Goal: Book appointment/travel/reservation

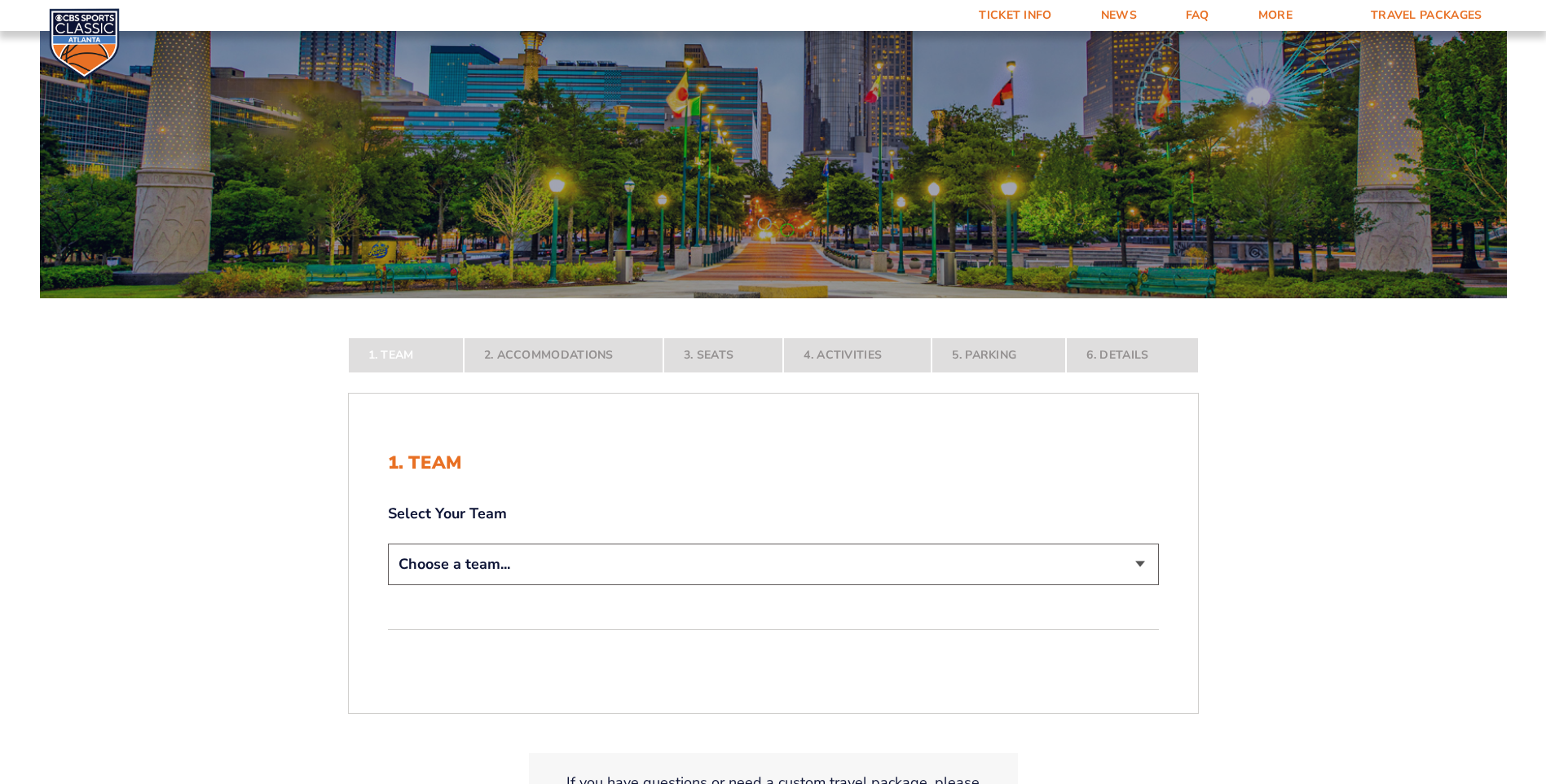
scroll to position [163, 0]
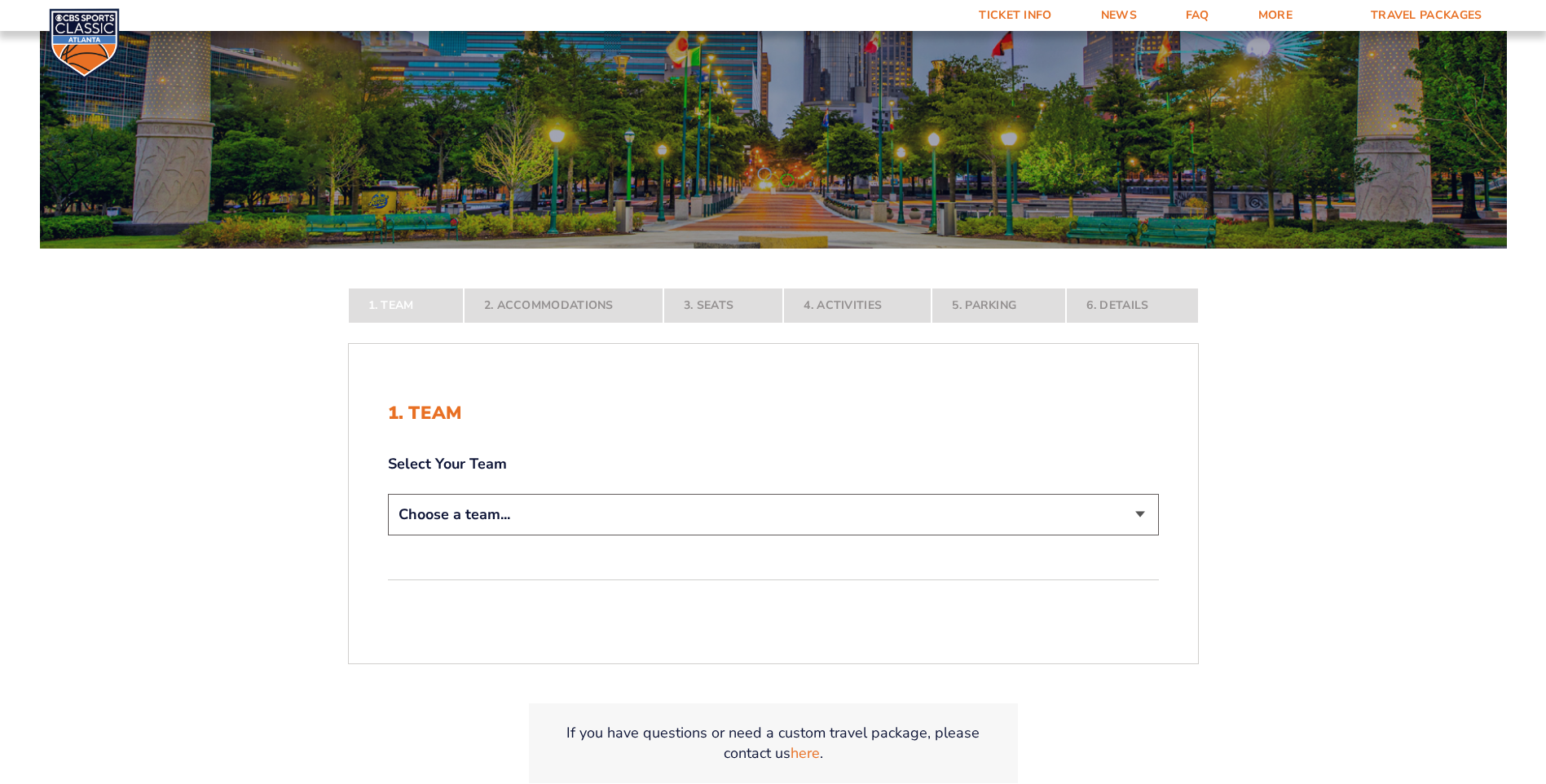
click at [1140, 510] on select "Choose a team... [US_STATE] Wildcats [US_STATE] State Buckeyes [US_STATE] Tar H…" at bounding box center [773, 514] width 771 height 41
select select "12956"
click at [388, 535] on select "Choose a team... [US_STATE] Wildcats [US_STATE] State Buckeyes [US_STATE] Tar H…" at bounding box center [773, 514] width 771 height 41
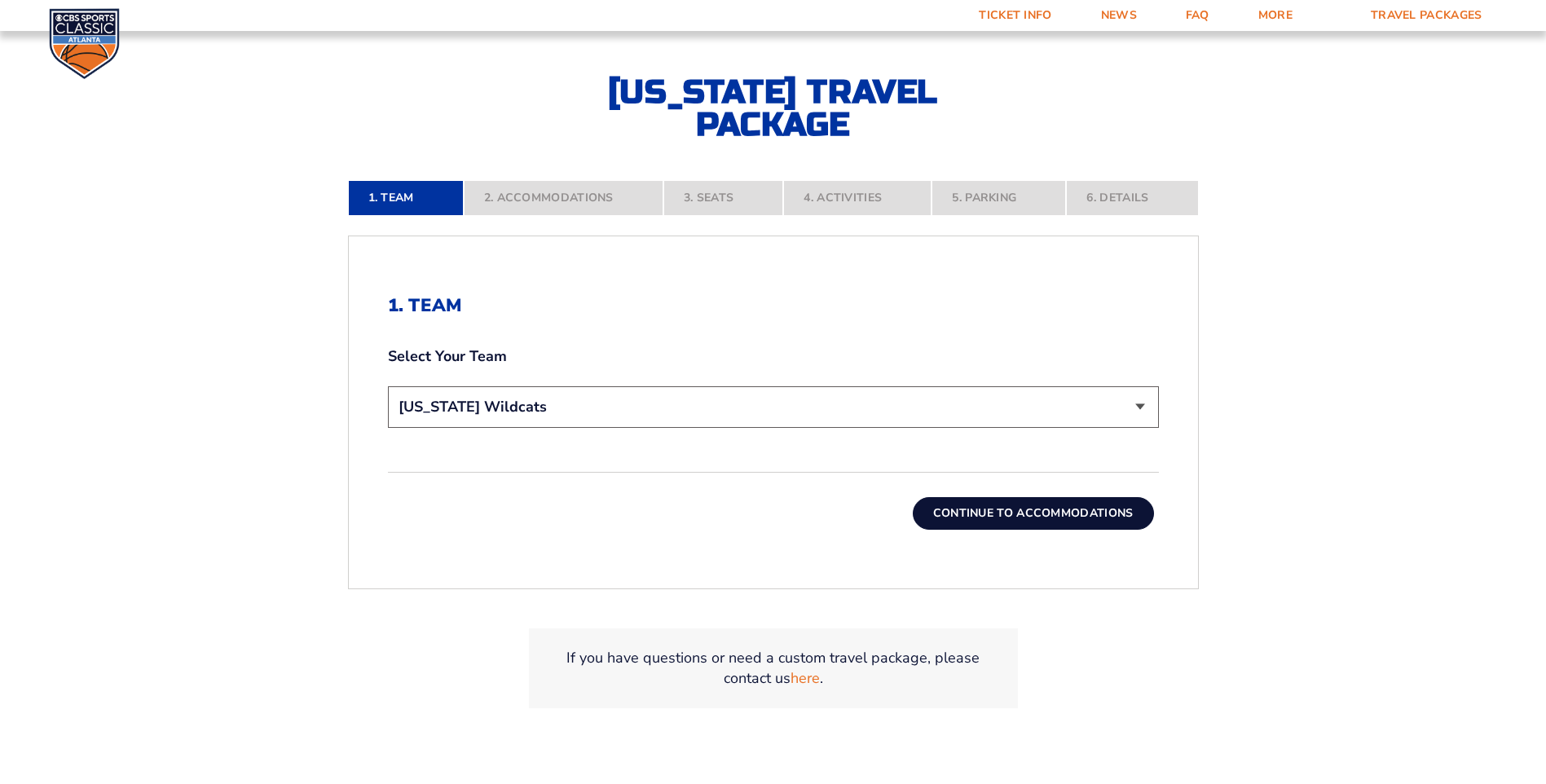
scroll to position [407, 0]
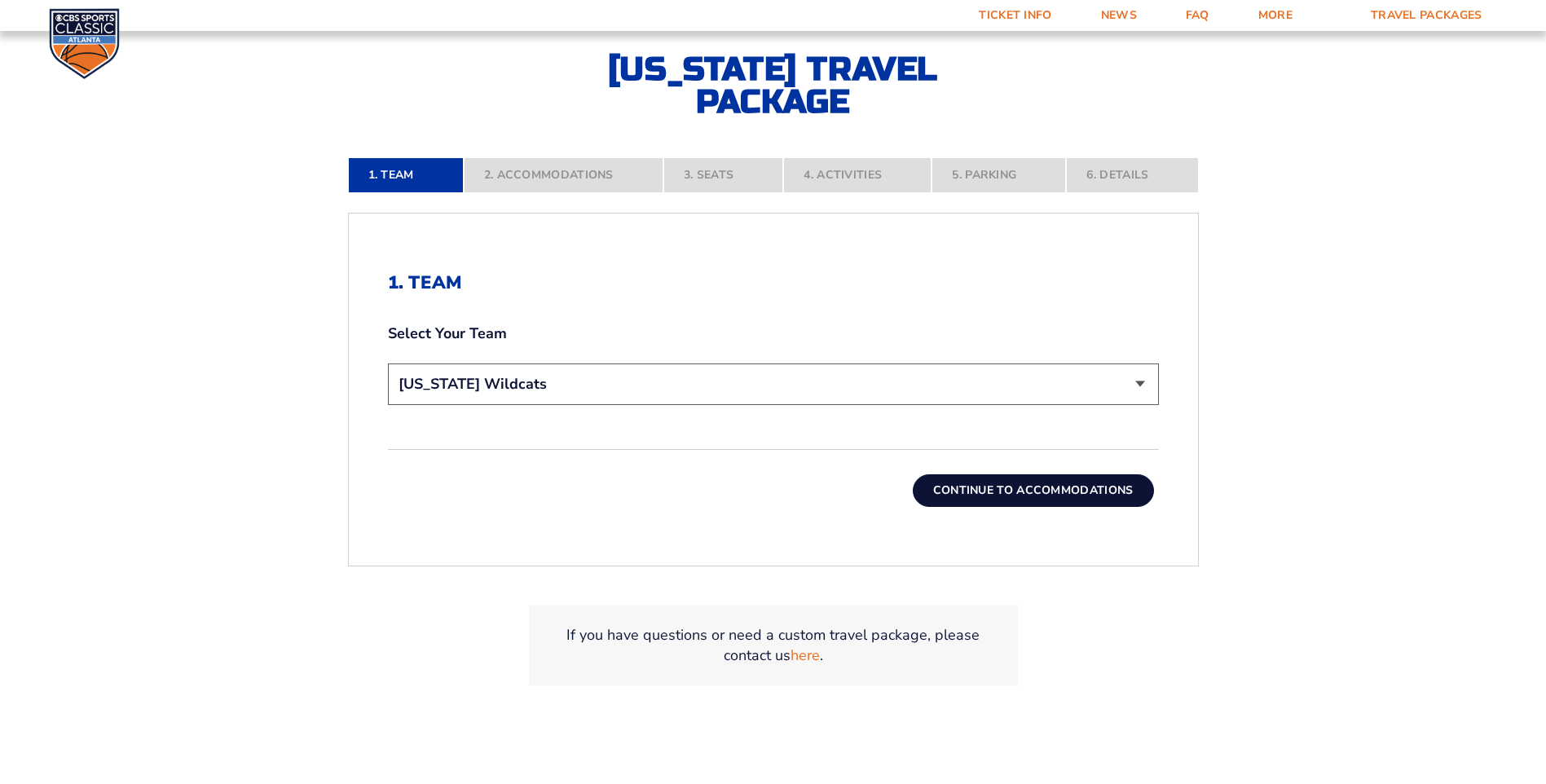
click at [994, 490] on button "Continue To Accommodations" at bounding box center [1033, 490] width 241 height 32
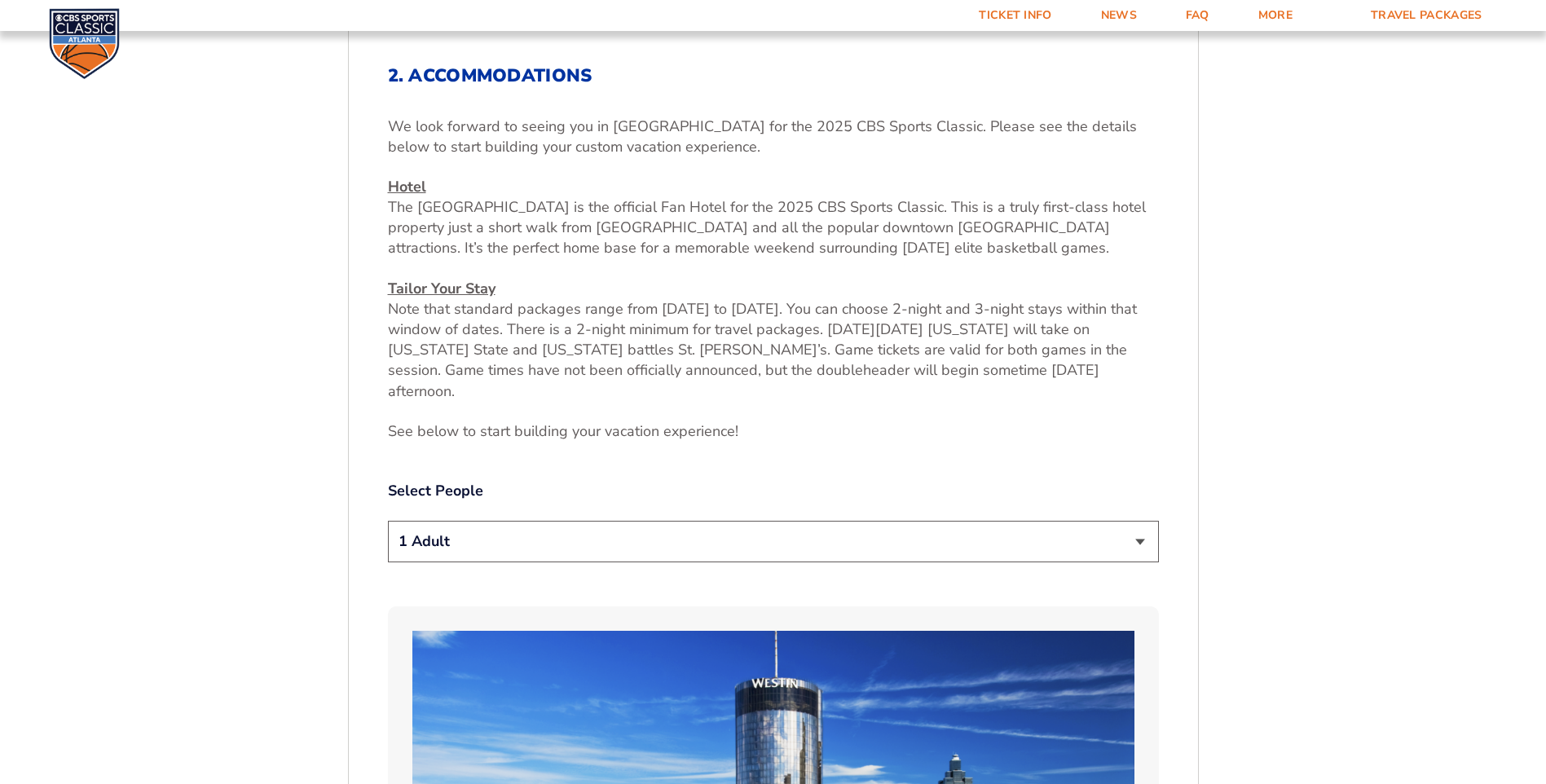
scroll to position [615, 0]
click at [1133, 520] on select "1 Adult 2 Adults 3 Adults 4 Adults 2 Adults + 1 Child 2 Adults + 2 Children 2 A…" at bounding box center [773, 540] width 771 height 41
select select "2 Adults"
click at [388, 520] on select "1 Adult 2 Adults 3 Adults 4 Adults 2 Adults + 1 Child 2 Adults + 2 Children 2 A…" at bounding box center [773, 540] width 771 height 41
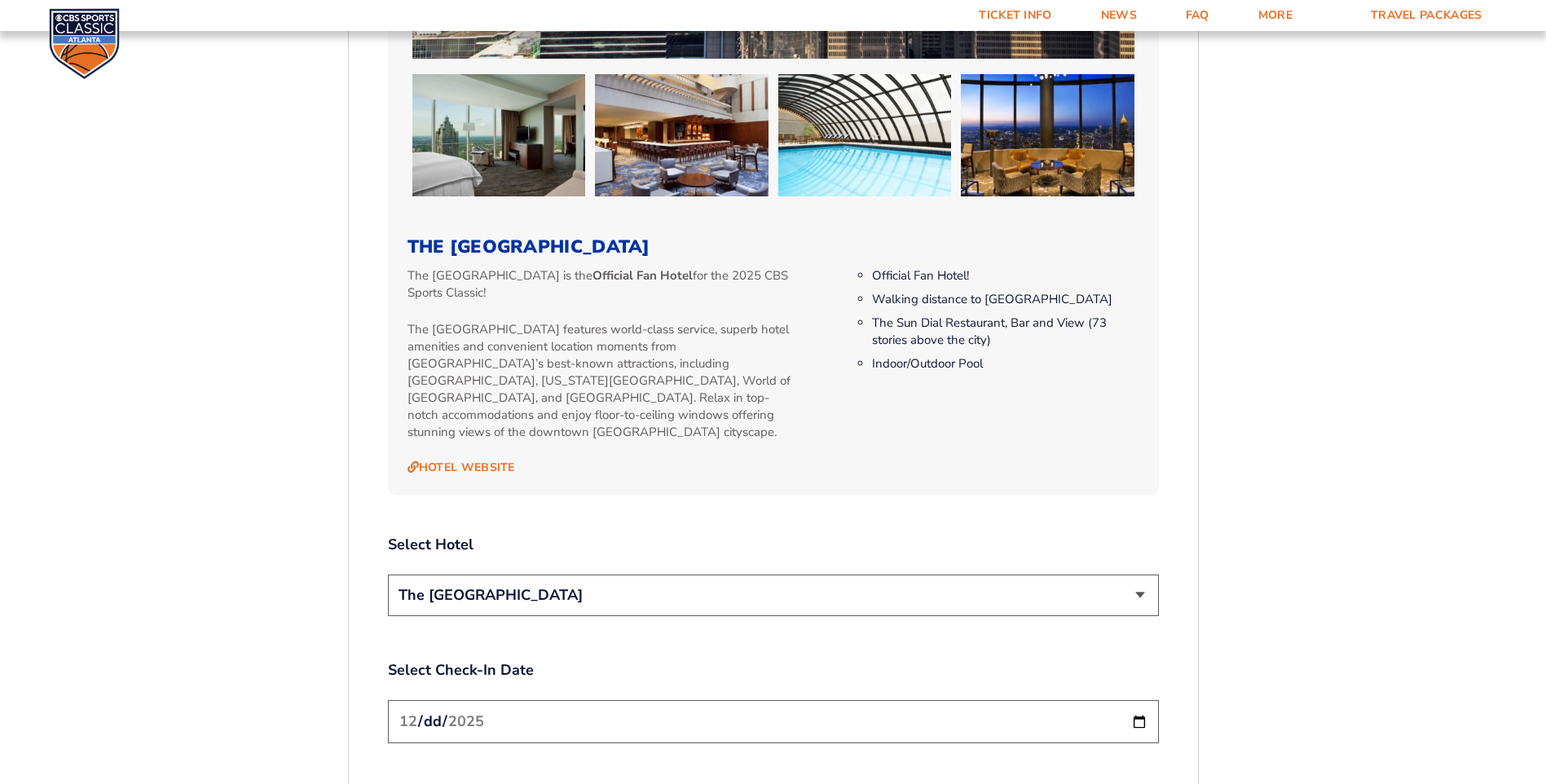
scroll to position [1674, 0]
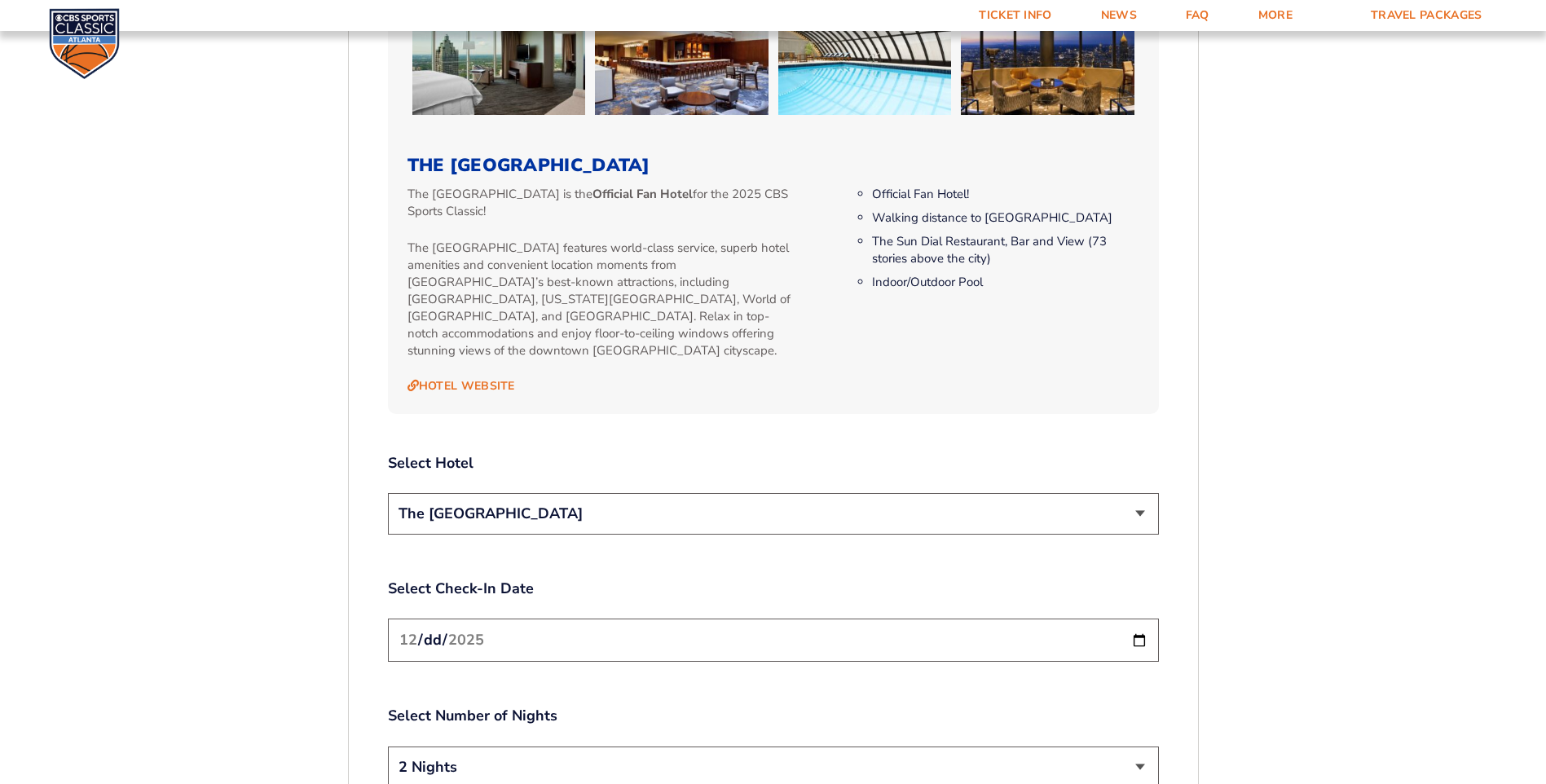
click at [1140, 493] on select "The [GEOGRAPHIC_DATA]" at bounding box center [773, 513] width 771 height 41
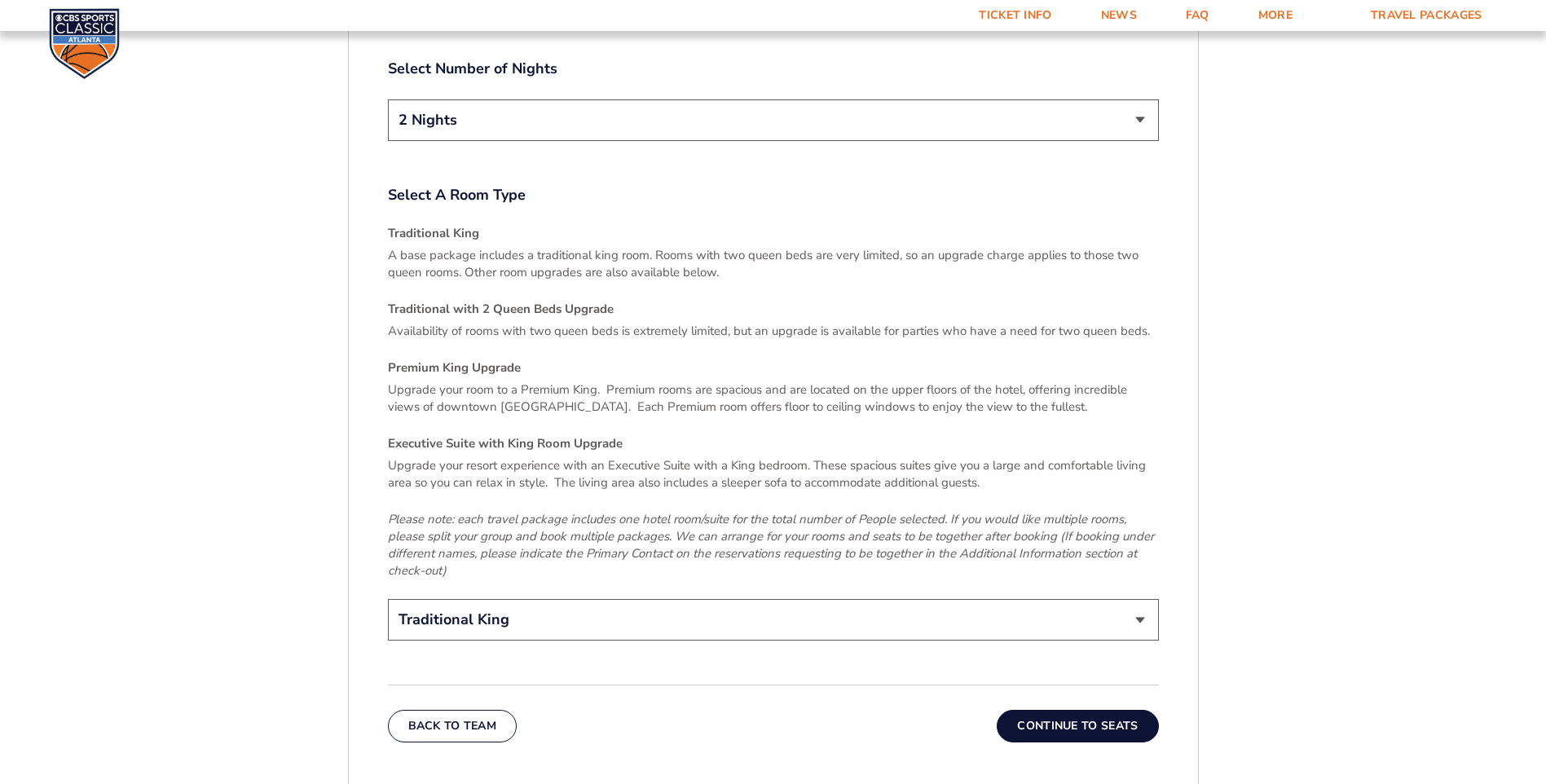
scroll to position [2407, 0]
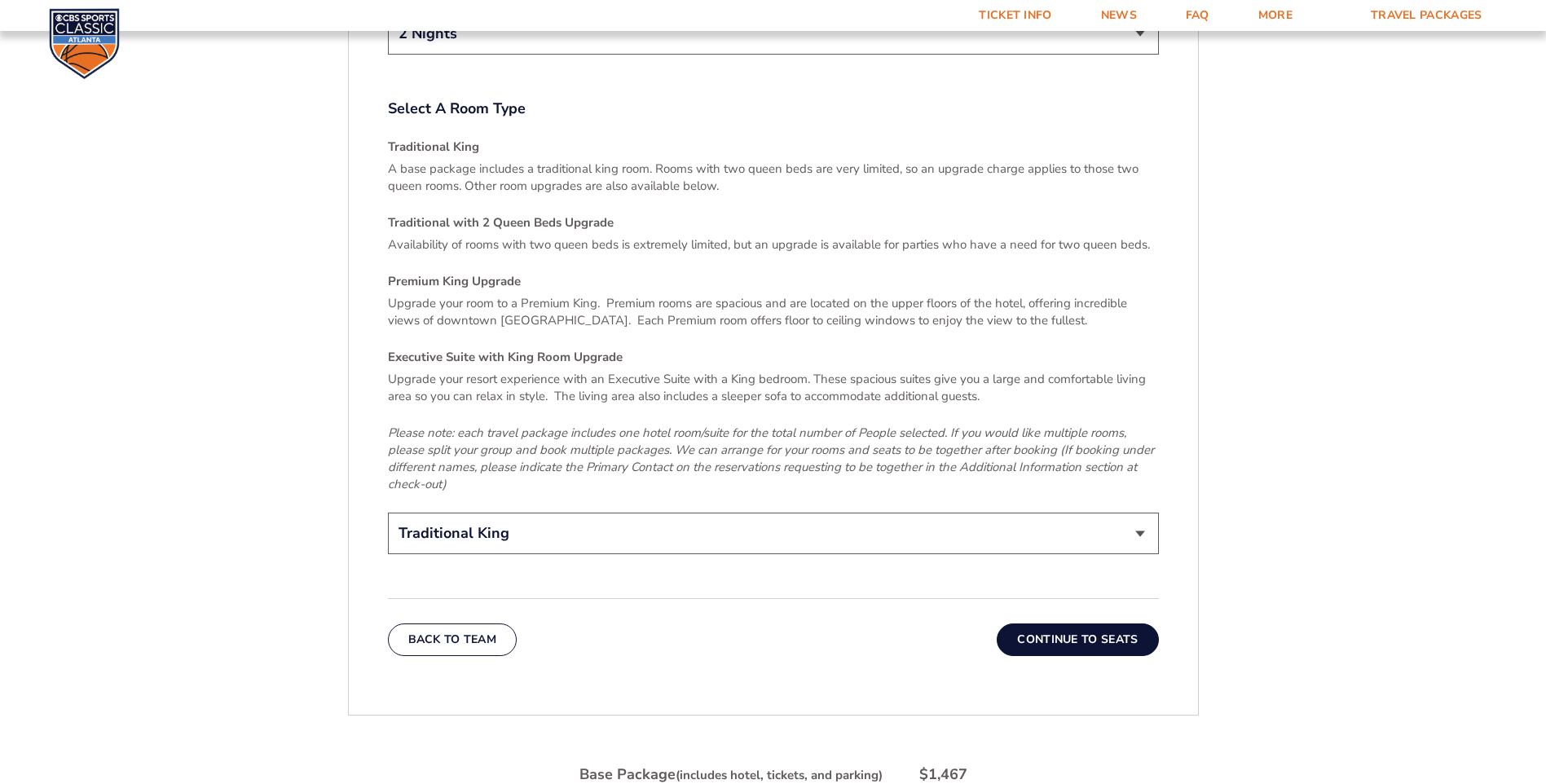
click at [1086, 623] on button "Continue To Seats" at bounding box center [1078, 639] width 162 height 32
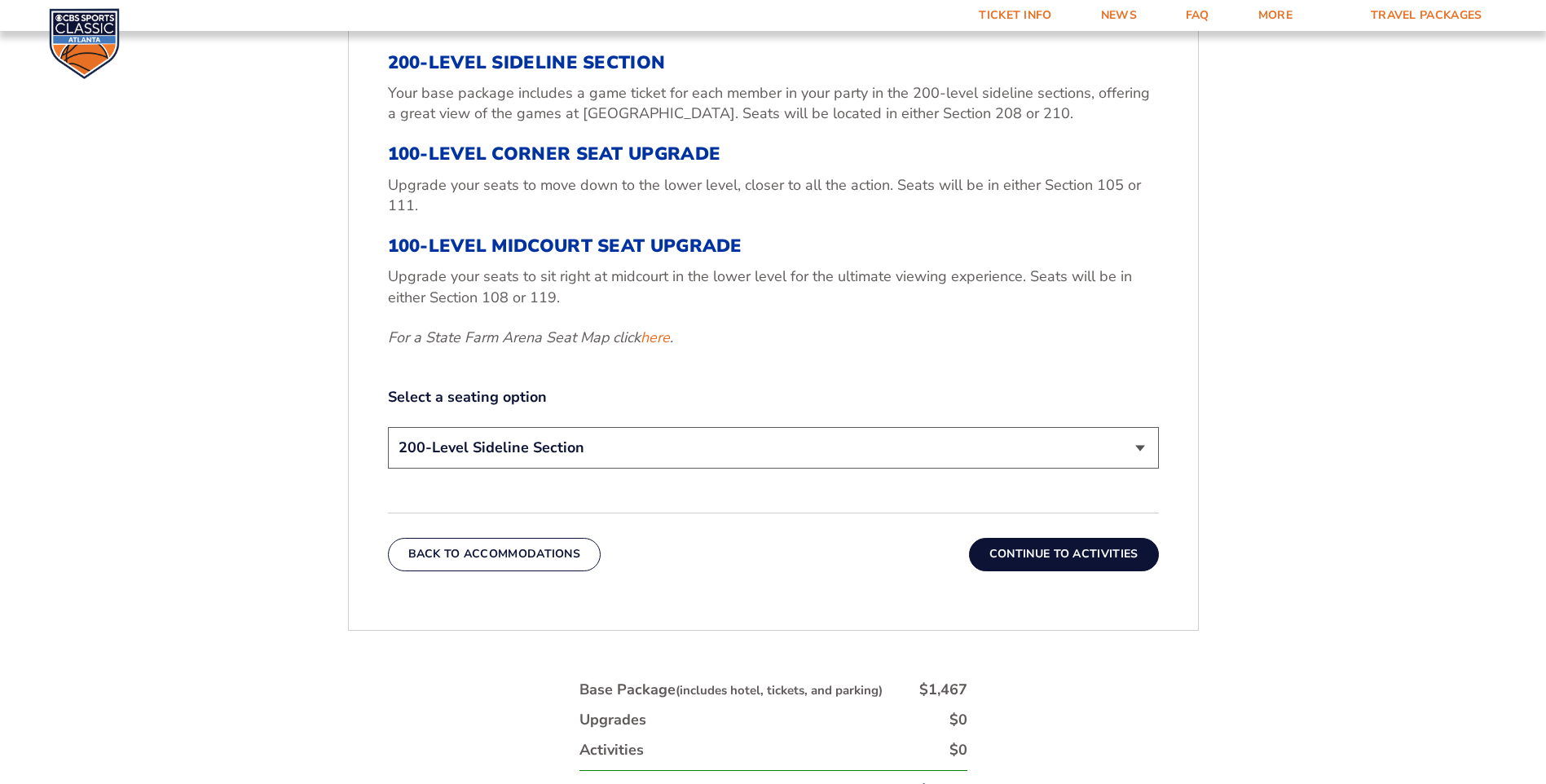
scroll to position [615, 0]
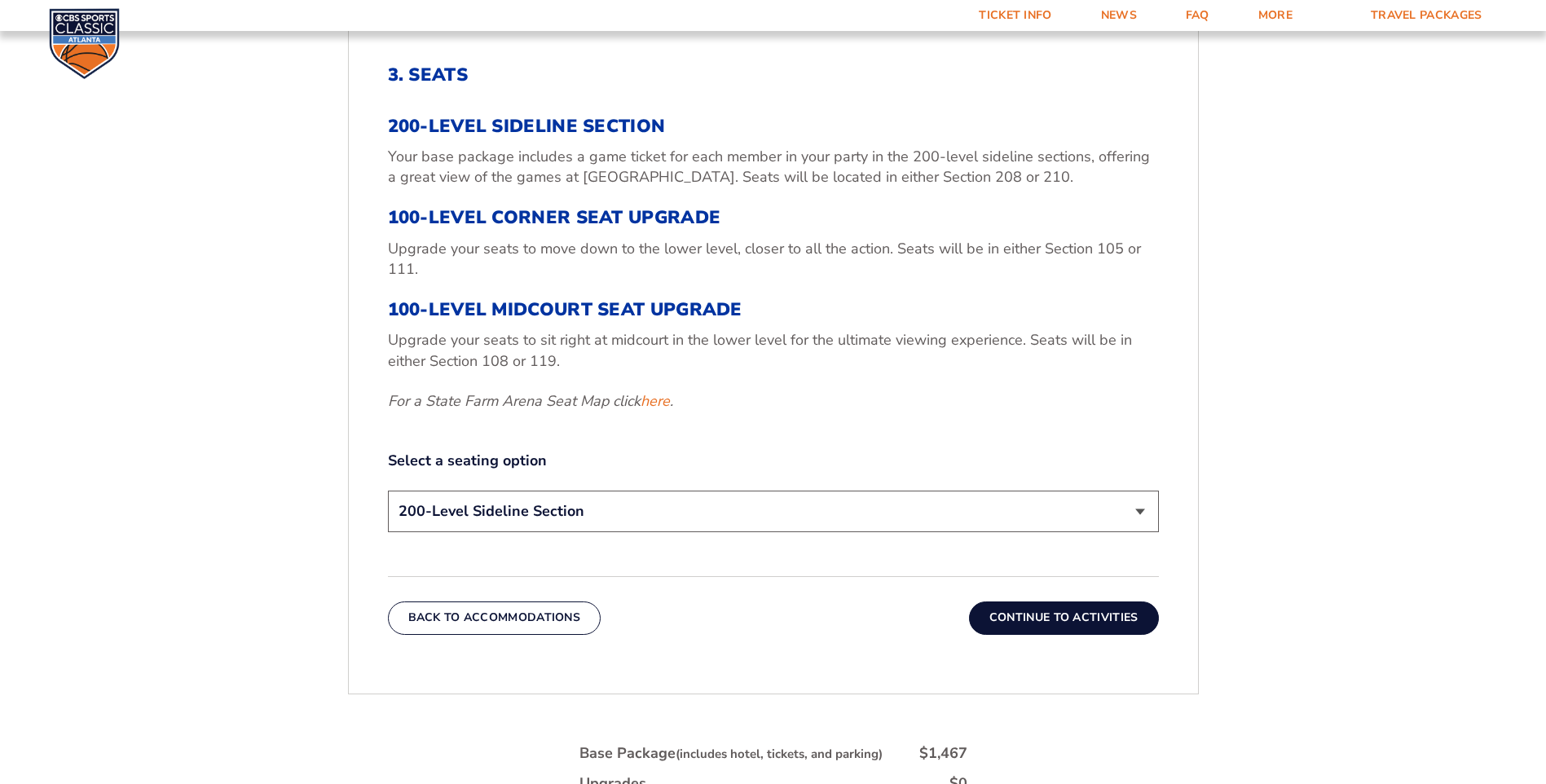
click at [1140, 511] on select "200-Level Sideline Section 100-Level Corner Seat Upgrade (+$120 per person) 100…" at bounding box center [773, 511] width 771 height 41
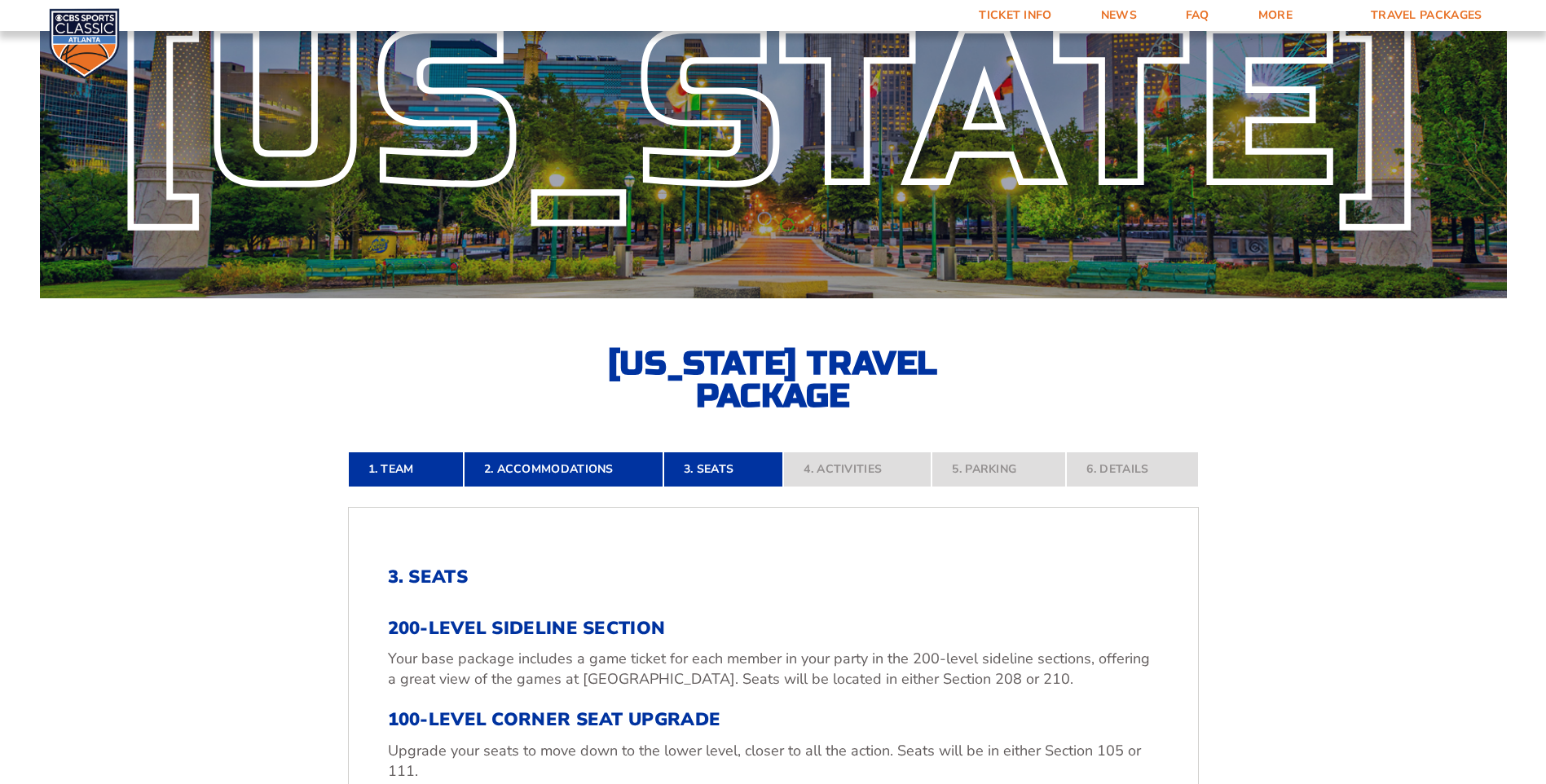
scroll to position [0, 0]
